Goal: Find specific page/section: Find specific page/section

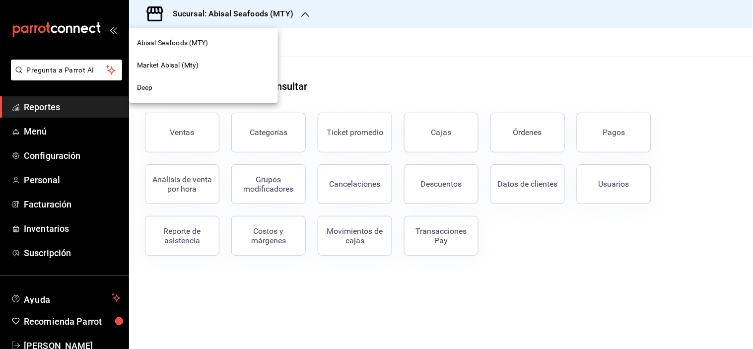
click at [377, 46] on div at bounding box center [376, 174] width 753 height 349
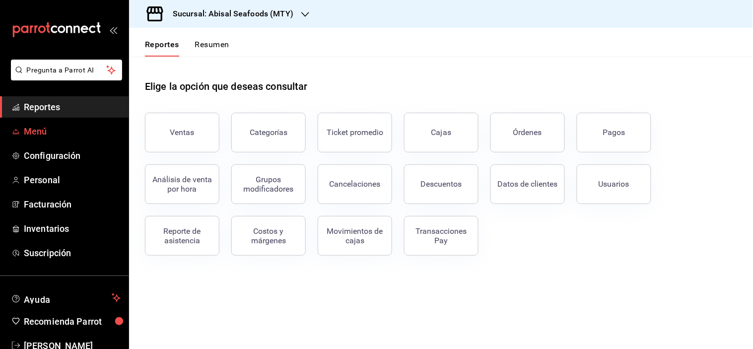
click at [80, 133] on span "Menú" at bounding box center [72, 131] width 97 height 13
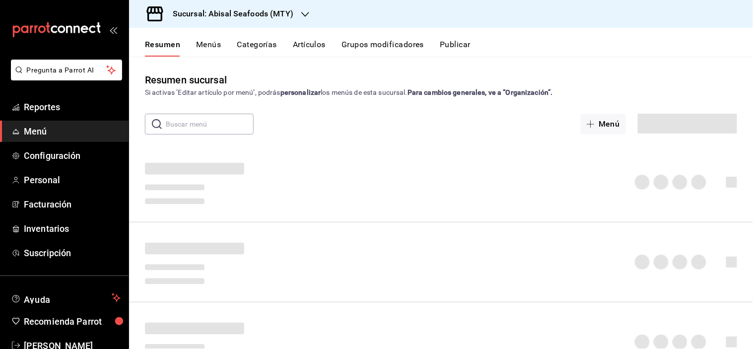
click at [307, 42] on button "Artículos" at bounding box center [309, 48] width 33 height 17
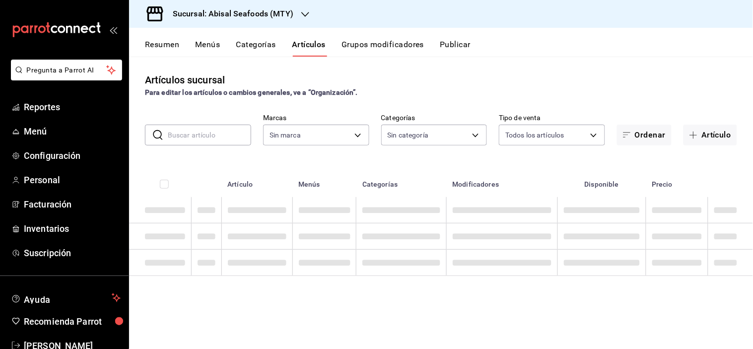
click at [193, 136] on input "text" at bounding box center [209, 135] width 83 height 20
type input "X"
type input "f2a1835b-2949-4300-b838-84f89487dfb3,68f4e66d-7244-494a-8615-6e7c56e9f5d0"
type input "dc1406b1-7613-47b0-a8b4-68281d8a8274,97564eb7-10ee-43db-b89a-c311e579e7f8,26dcb…"
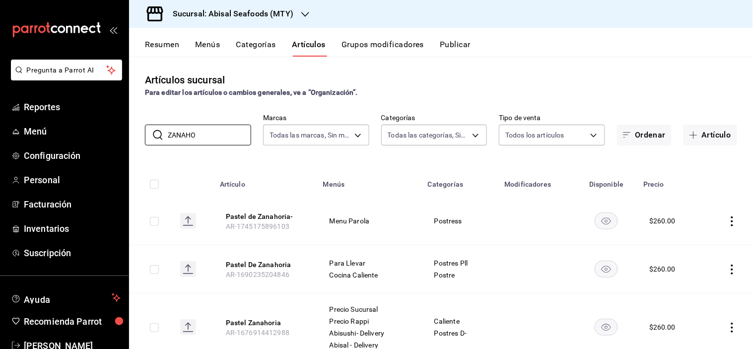
scroll to position [36, 0]
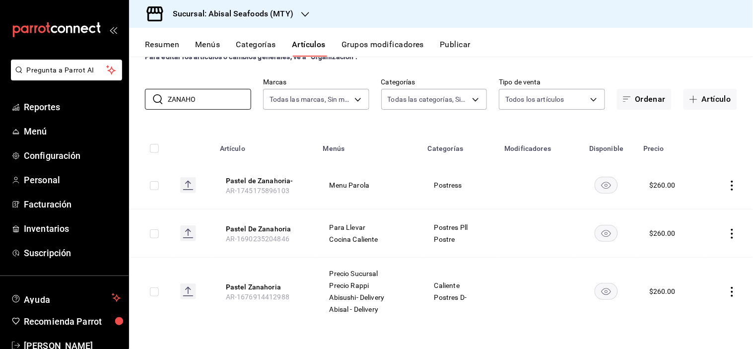
type input "ZANAHO"
